Goal: Task Accomplishment & Management: Manage account settings

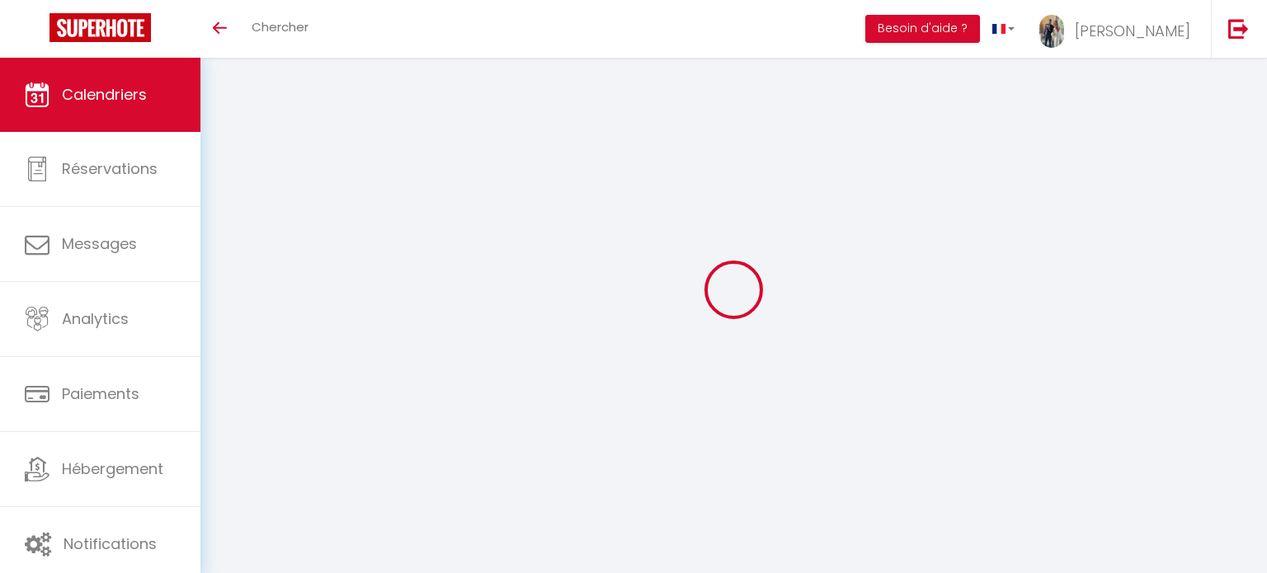
select select
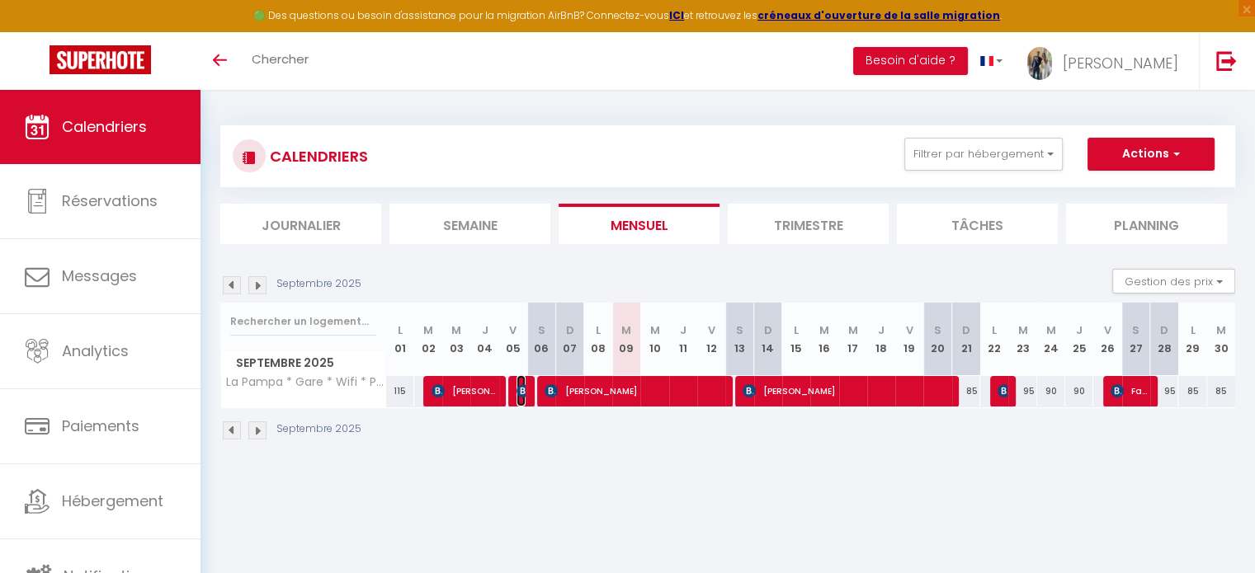
click at [518, 392] on img at bounding box center [522, 390] width 13 height 13
select select "OK"
select select "0"
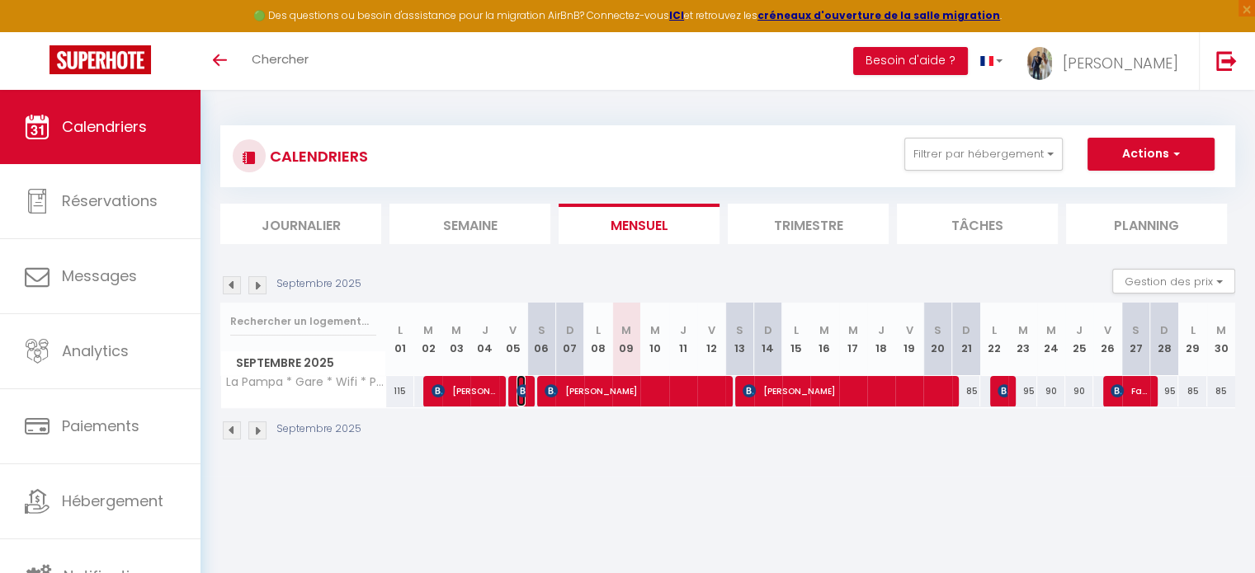
select select "1"
select select
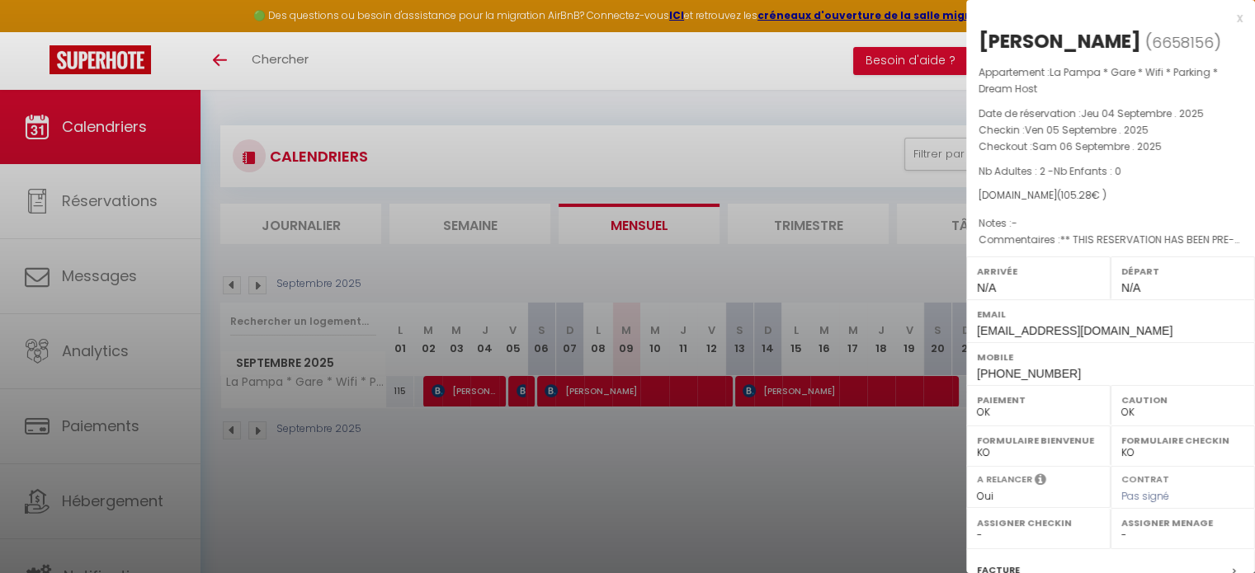
click at [890, 111] on div at bounding box center [627, 286] width 1255 height 573
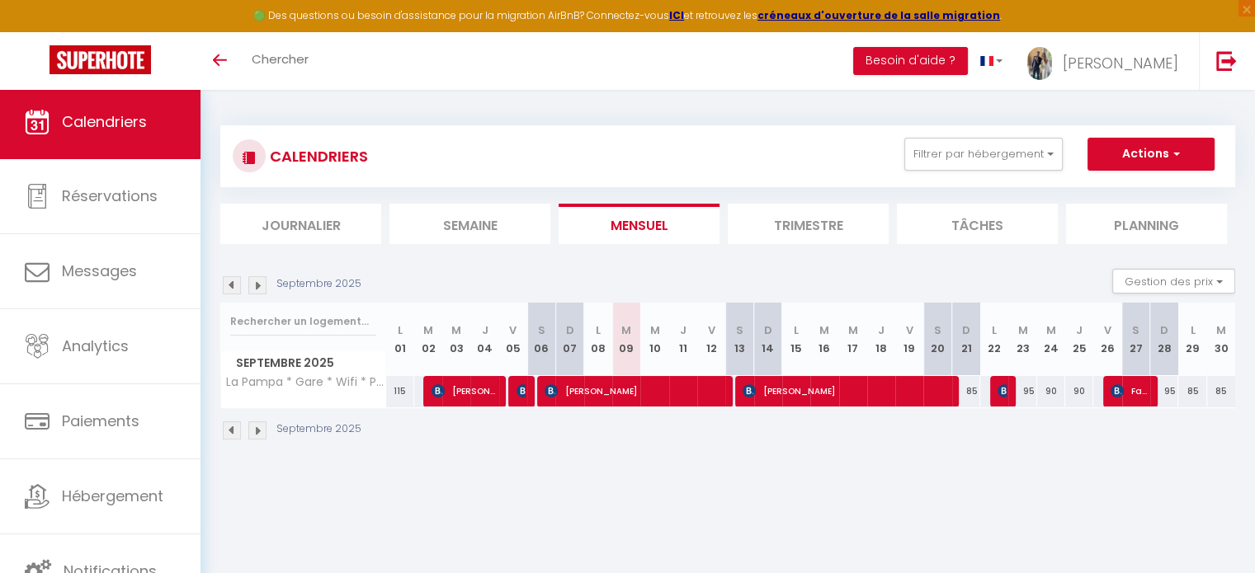
click at [259, 283] on img at bounding box center [257, 285] width 18 height 18
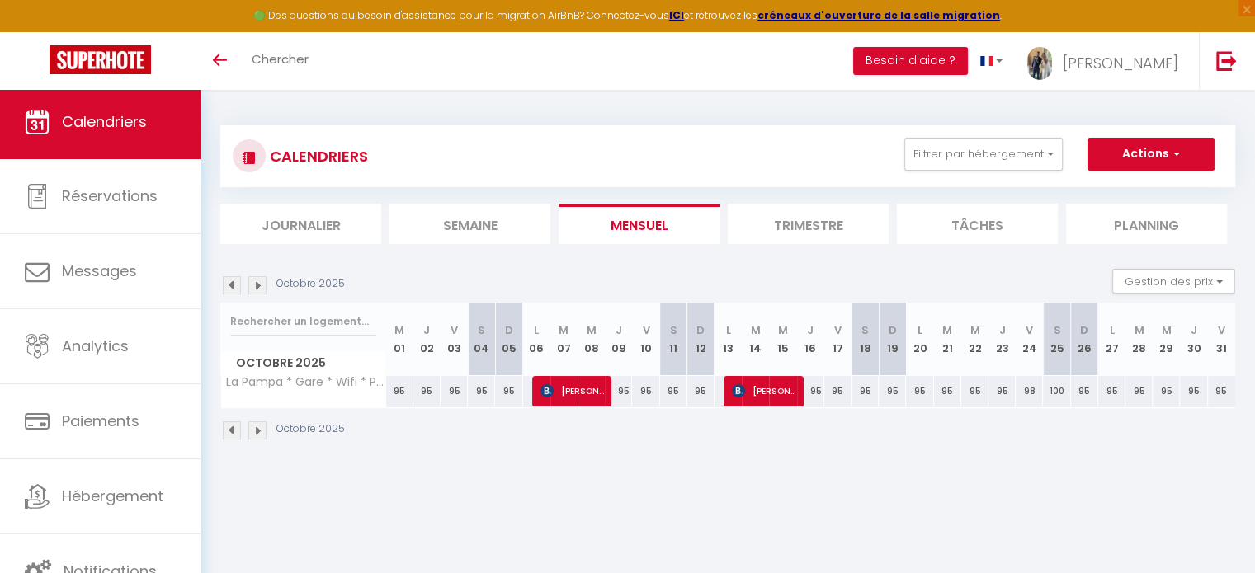
click at [257, 283] on img at bounding box center [257, 285] width 18 height 18
